Goal: Book appointment/travel/reservation

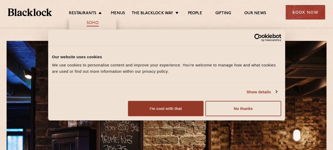
click at [92, 23] on link "Soho" at bounding box center [93, 24] width 12 height 6
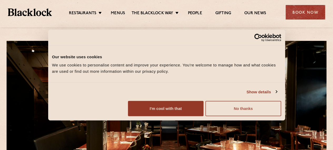
click at [277, 116] on button "No thanks" at bounding box center [243, 108] width 76 height 15
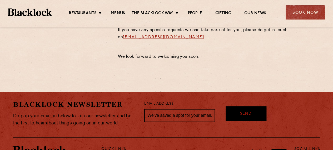
scroll to position [316, 0]
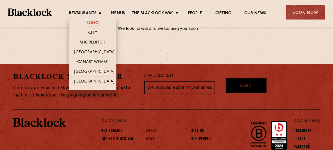
click at [96, 24] on link "Soho" at bounding box center [93, 24] width 12 height 6
